Goal: Task Accomplishment & Management: Use online tool/utility

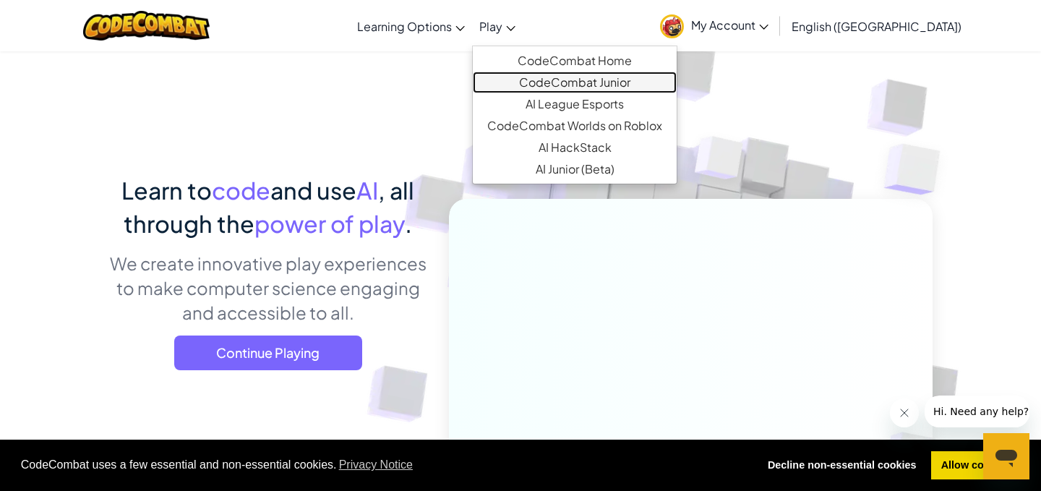
click at [594, 83] on link "CodeCombat Junior" at bounding box center [575, 83] width 204 height 22
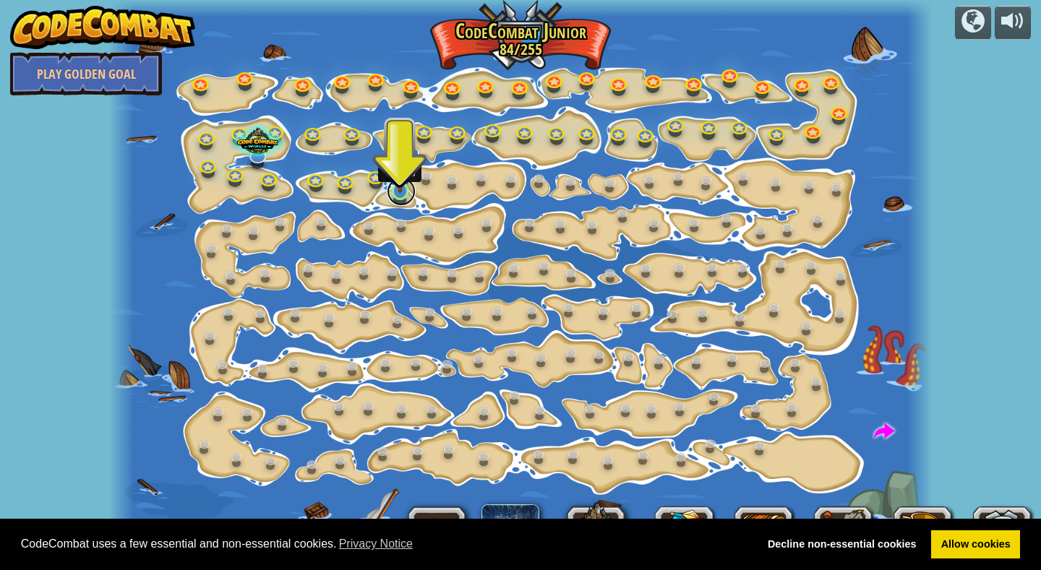
click at [400, 193] on link at bounding box center [401, 191] width 29 height 29
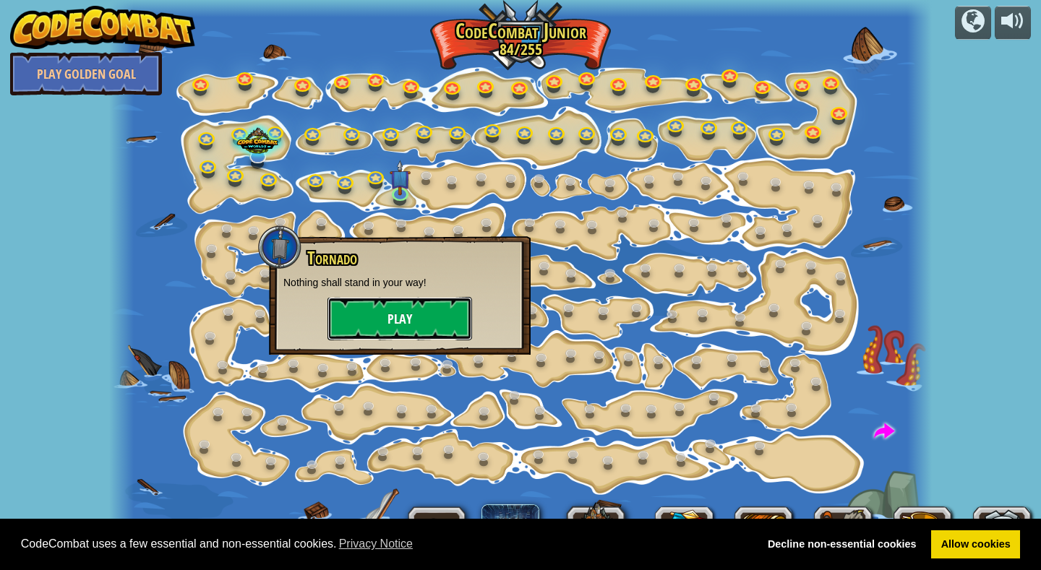
click at [408, 324] on button "Play" at bounding box center [400, 318] width 145 height 43
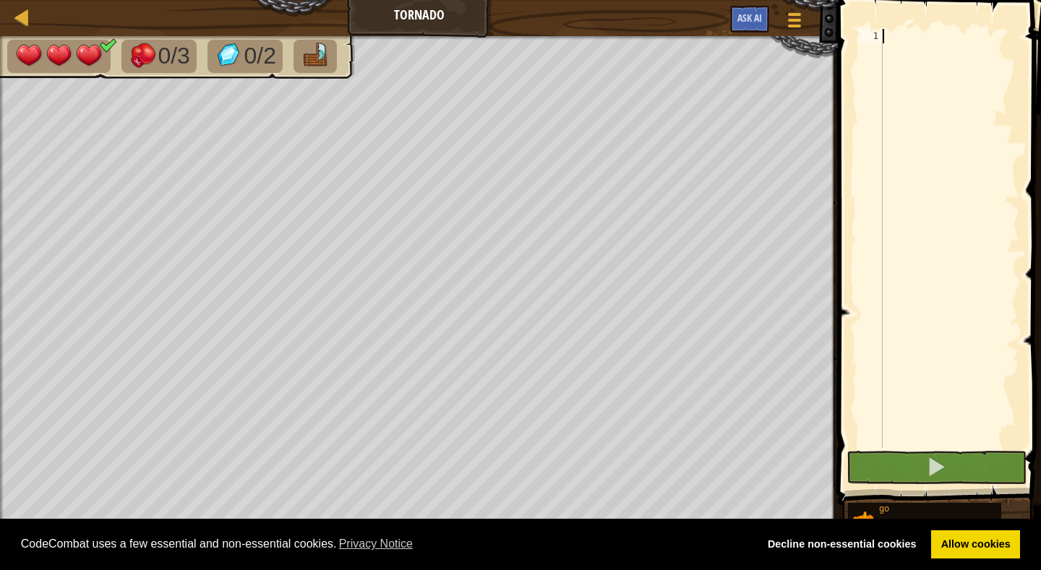
type textarea "g"
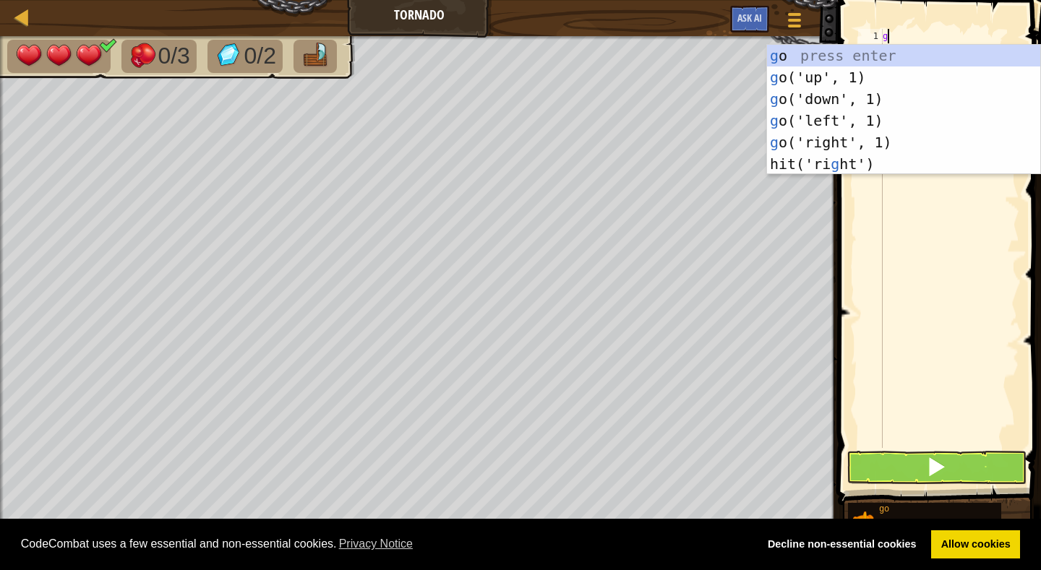
scroll to position [7, 0]
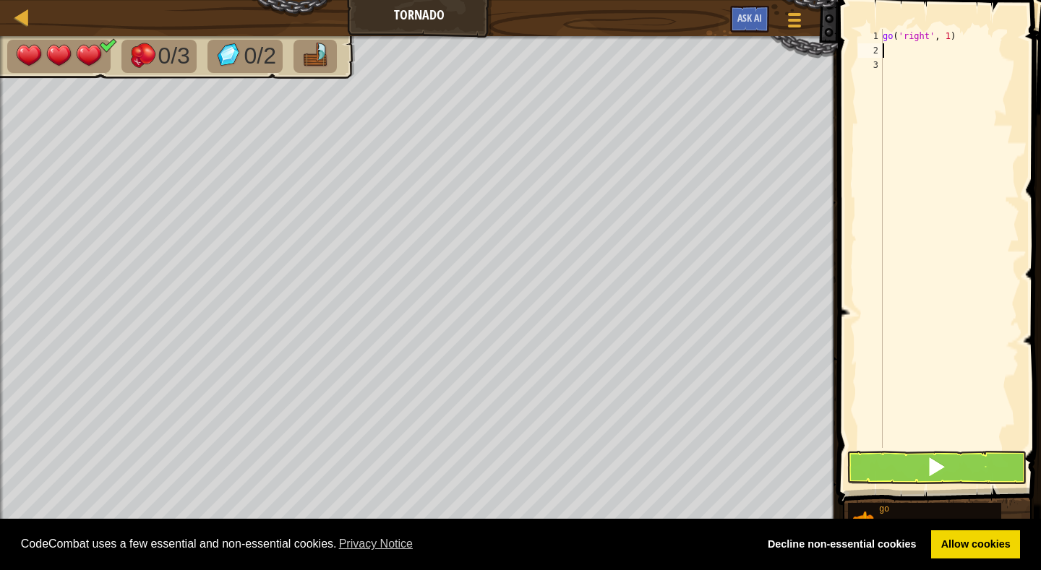
type textarea "h"
drag, startPoint x: 878, startPoint y: 422, endPoint x: 916, endPoint y: 474, distance: 64.8
click at [916, 476] on div "1 2 3 4 go ( 'right' , 1 ) hit ( 'up' ) ההההההההההההההההההההההההההההההההההההההה…" at bounding box center [938, 281] width 208 height 548
click at [916, 474] on button at bounding box center [937, 467] width 180 height 33
type textarea "h"
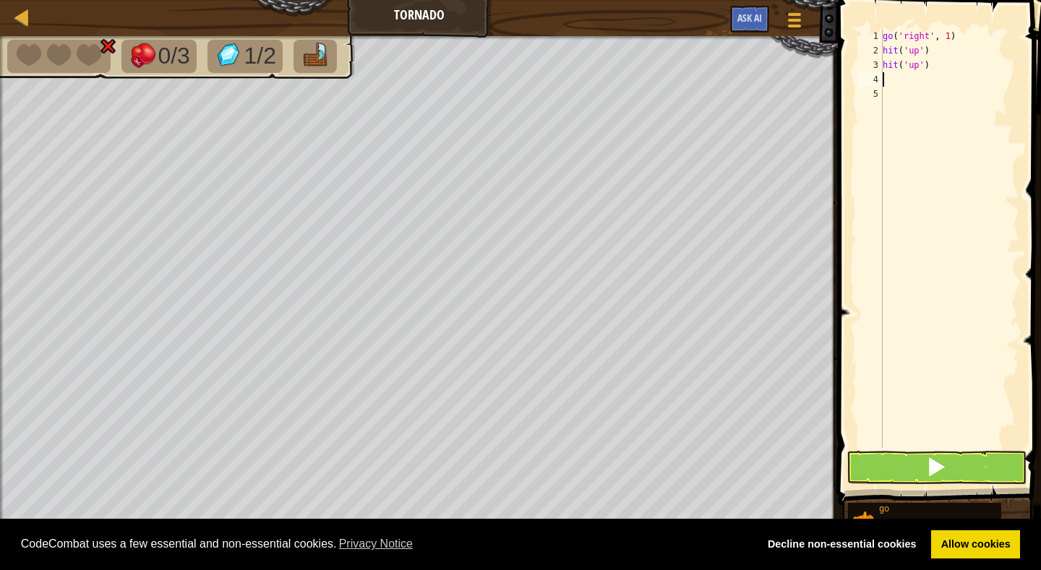
type textarea "g"
type textarea "h"
type textarea "g"
type textarea "h"
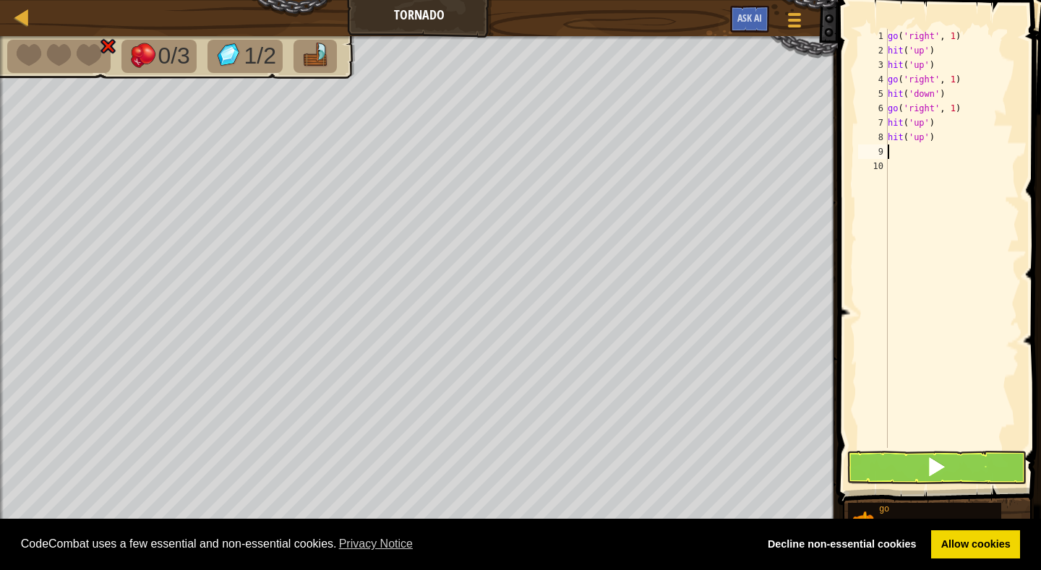
type textarea "g"
click at [935, 463] on span at bounding box center [936, 467] width 20 height 20
